Goal: Information Seeking & Learning: Learn about a topic

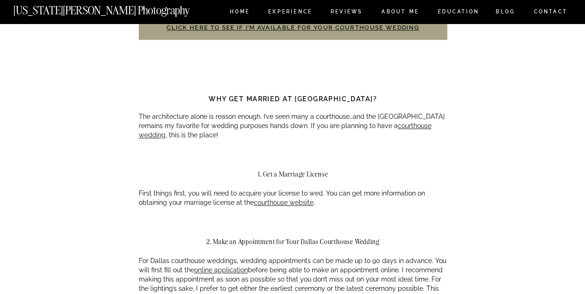
scroll to position [360, 0]
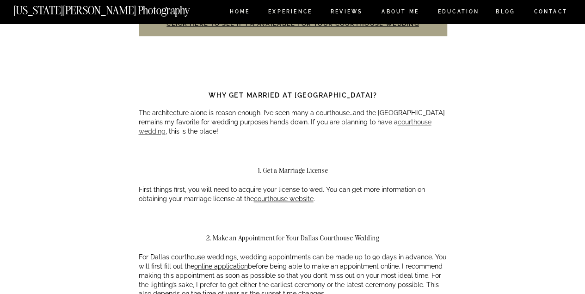
click at [418, 122] on link "courthouse wedding" at bounding box center [285, 126] width 293 height 17
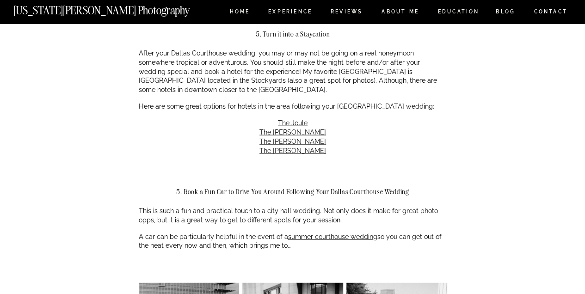
scroll to position [1020, 0]
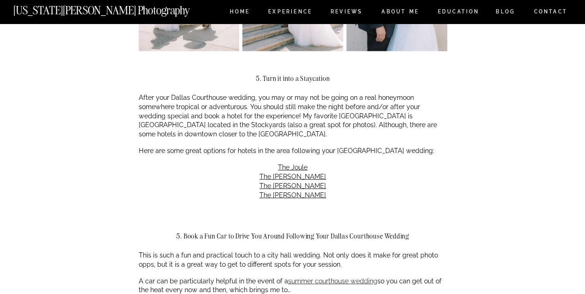
click at [364, 281] on link "summer courthouse wedding" at bounding box center [332, 281] width 89 height 7
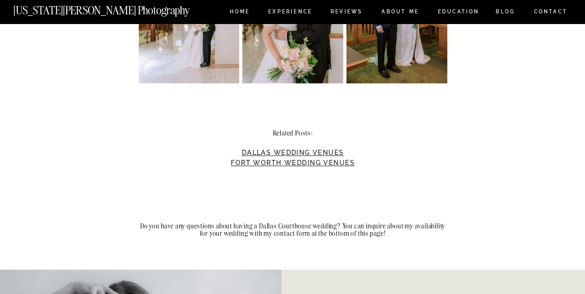
scroll to position [2267, 0]
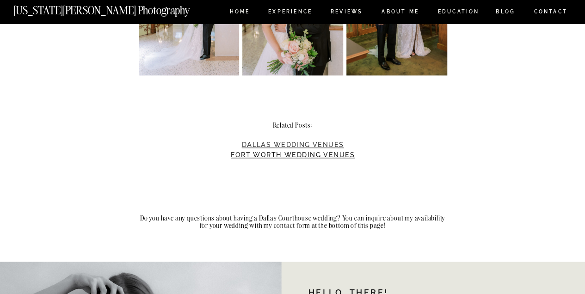
click at [327, 143] on link "Dallas Wedding Venues" at bounding box center [293, 144] width 102 height 7
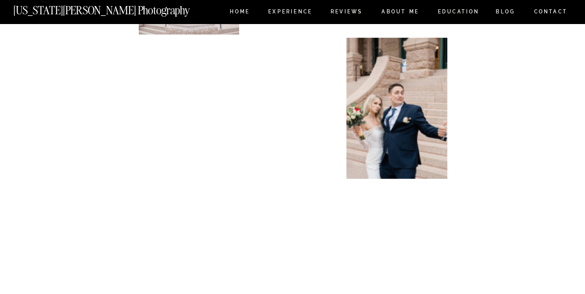
scroll to position [1207, 0]
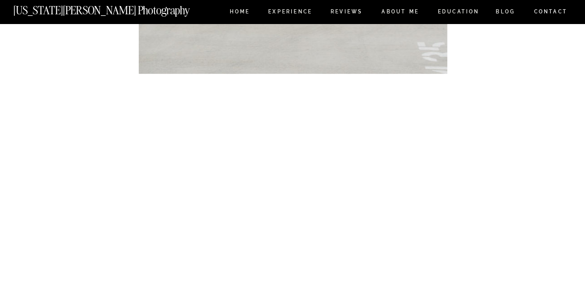
scroll to position [14102, 0]
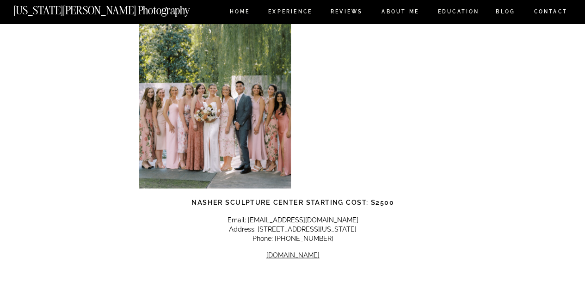
scroll to position [1062, 0]
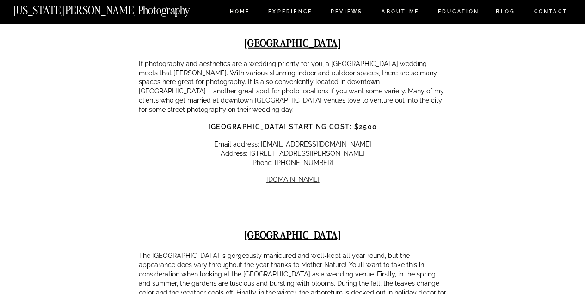
scroll to position [1284, 0]
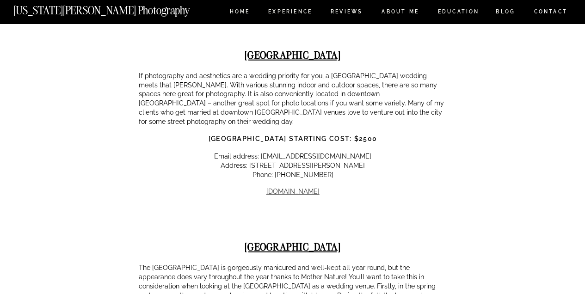
click at [288, 188] on link "www.dma.org" at bounding box center [293, 191] width 53 height 7
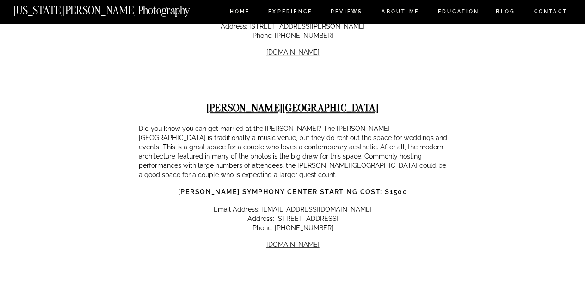
scroll to position [1889, 0]
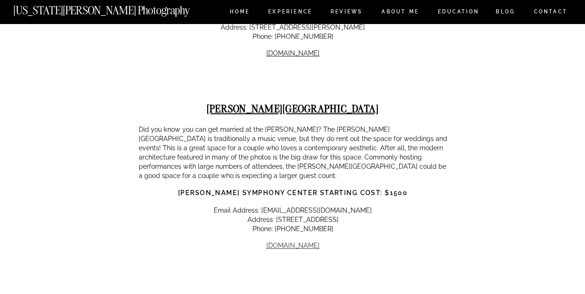
click at [314, 242] on link "www.knottinghillplace.com" at bounding box center [293, 245] width 53 height 7
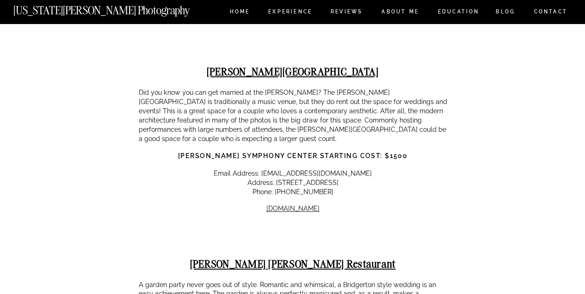
scroll to position [1938, 0]
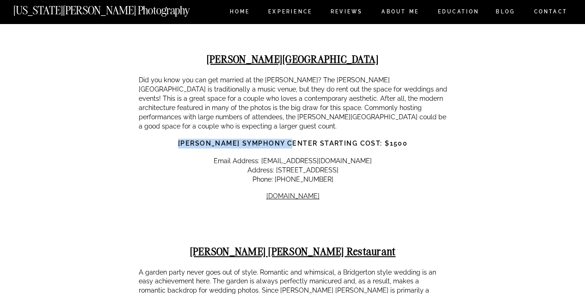
drag, startPoint x: 188, startPoint y: 114, endPoint x: 308, endPoint y: 116, distance: 120.3
click at [308, 139] on h3 "Meyerson Symphony Center Starting Cost: $1500" at bounding box center [293, 144] width 309 height 10
copy strong "Meyerson Symphony Center"
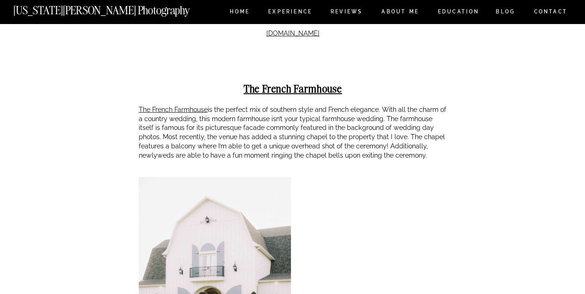
scroll to position [6405, 0]
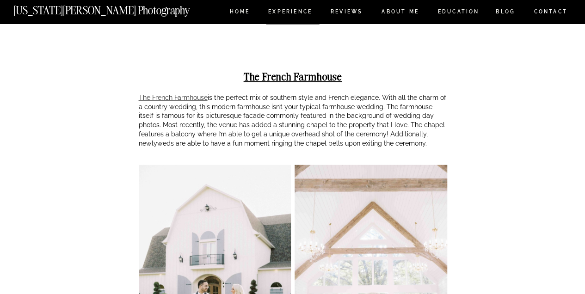
click at [198, 94] on link "The French Farmhouse" at bounding box center [173, 97] width 69 height 7
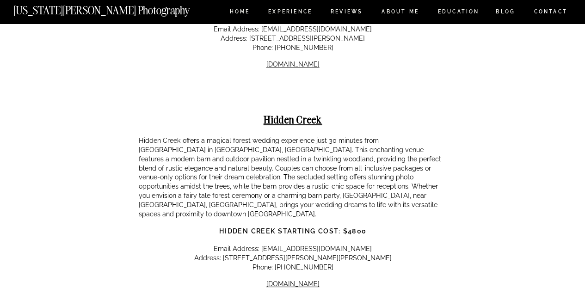
scroll to position [6972, 0]
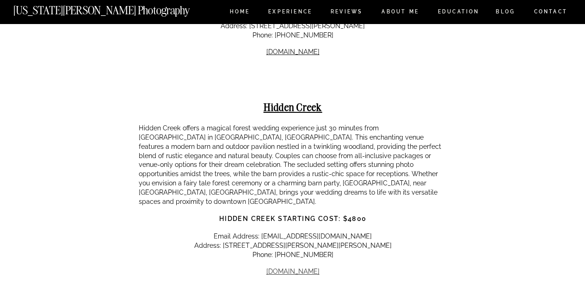
click at [287, 268] on link "hiddencreekevents.com" at bounding box center [293, 271] width 53 height 7
drag, startPoint x: 263, startPoint y: 50, endPoint x: 321, endPoint y: 50, distance: 57.8
click at [321, 100] on strong "Hidden Creek" at bounding box center [293, 106] width 59 height 13
copy strong "Hidden Creek"
click at [520, 123] on div "Dallas Wedding Venues | A Comprehensive Guide ADVICE , WEDDINGS A WEDDING PHOTO…" at bounding box center [292, 126] width 585 height 14150
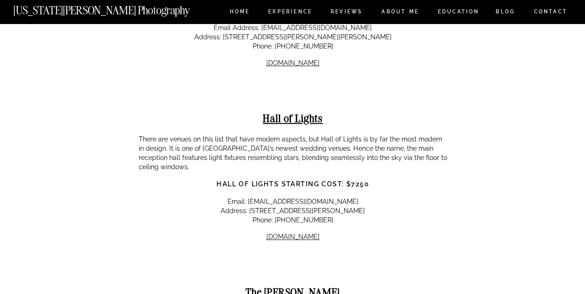
scroll to position [7182, 0]
click at [283, 232] on link "halloflights.com" at bounding box center [293, 235] width 53 height 7
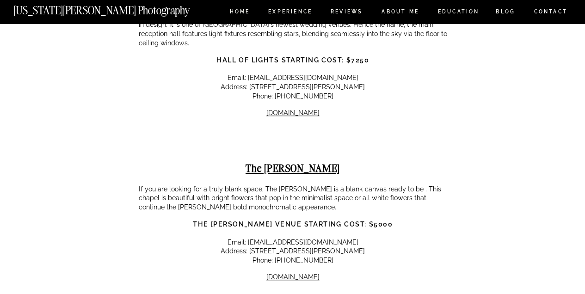
scroll to position [7306, 0]
click at [291, 273] on link "www.emersonvenue.com" at bounding box center [293, 276] width 53 height 7
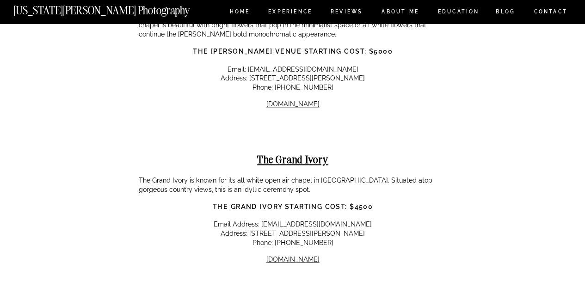
scroll to position [7491, 0]
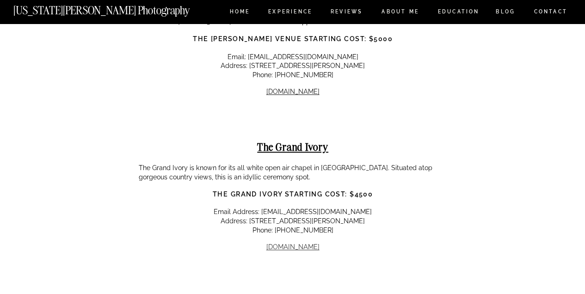
click at [308, 243] on link "www.thegrandivory.com" at bounding box center [293, 246] width 53 height 7
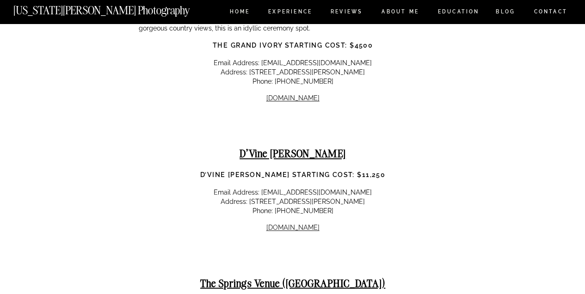
scroll to position [7651, 0]
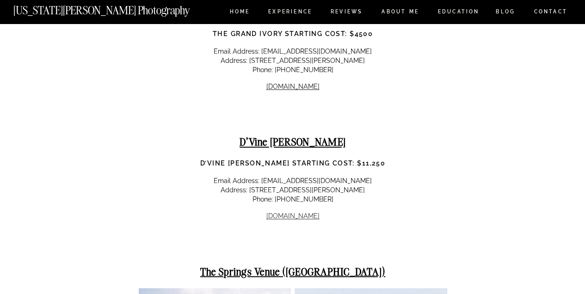
click at [299, 212] on link "dvinegrace.com" at bounding box center [293, 215] width 53 height 7
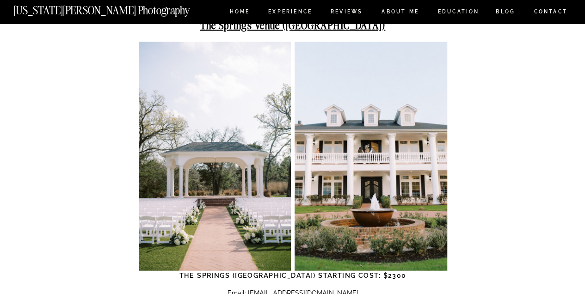
scroll to position [7910, 0]
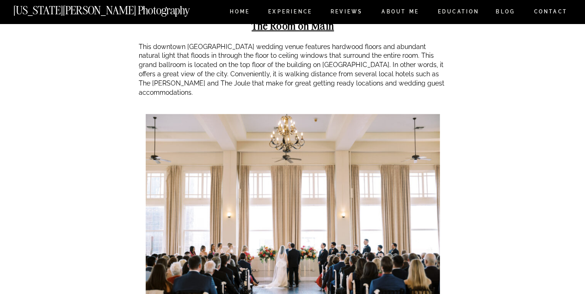
scroll to position [8268, 0]
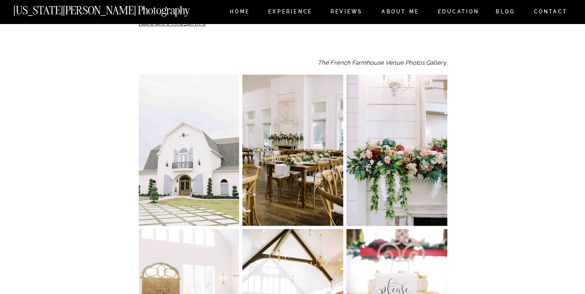
scroll to position [819, 0]
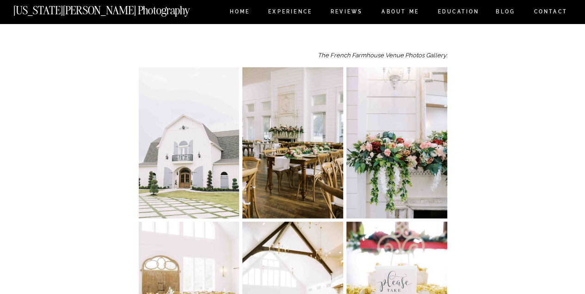
click at [228, 123] on img at bounding box center [189, 142] width 101 height 151
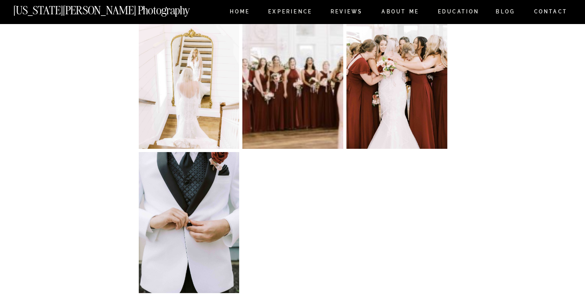
scroll to position [1522, 0]
